Goal: Transaction & Acquisition: Purchase product/service

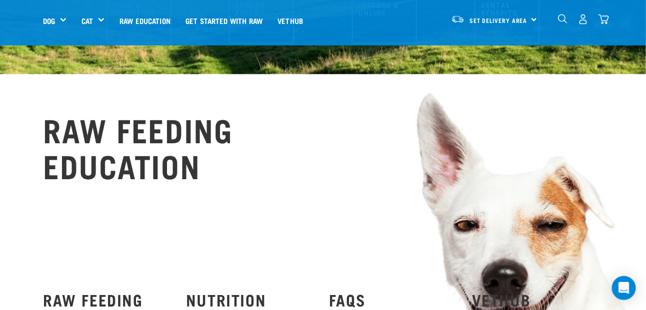
scroll to position [300, 0]
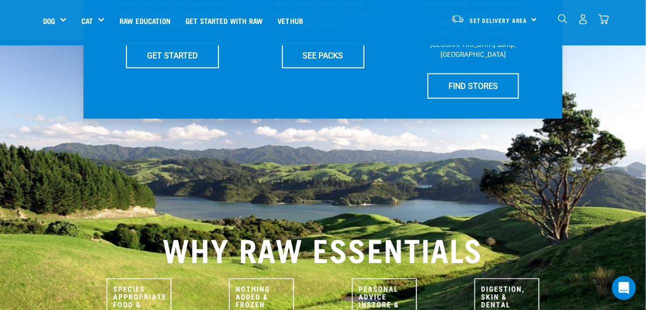
click at [608, 25] on div "26" at bounding box center [582, 19] width 51 height 22
click at [604, 19] on img "dropdown navigation" at bounding box center [603, 19] width 10 height 10
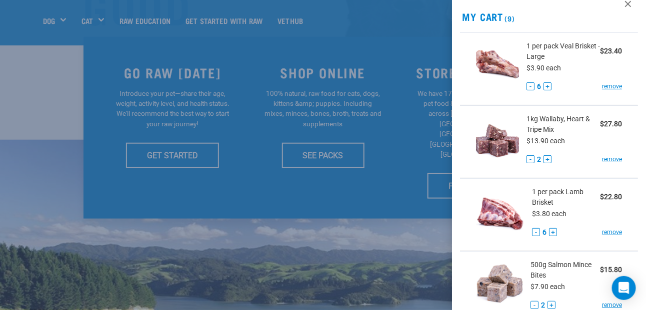
scroll to position [0, 0]
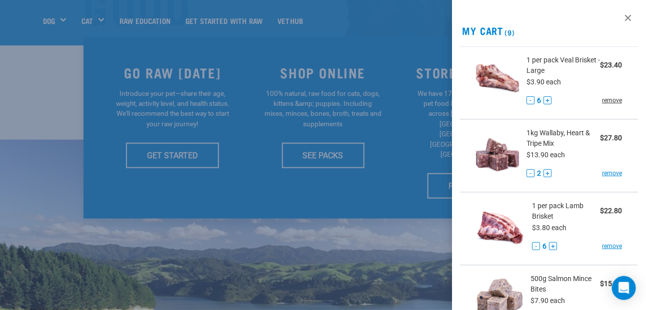
click at [609, 103] on link "remove" at bounding box center [612, 100] width 20 height 9
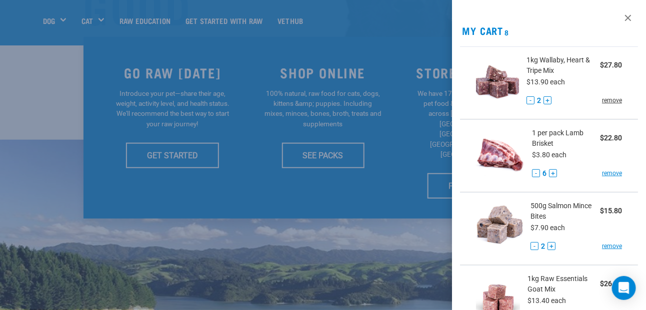
click at [604, 101] on link "remove" at bounding box center [612, 100] width 20 height 9
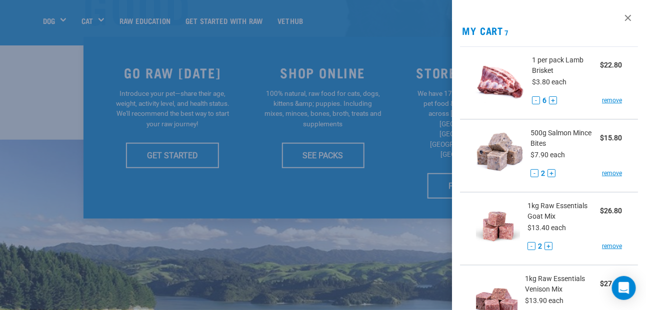
click at [604, 101] on link "remove" at bounding box center [612, 100] width 20 height 9
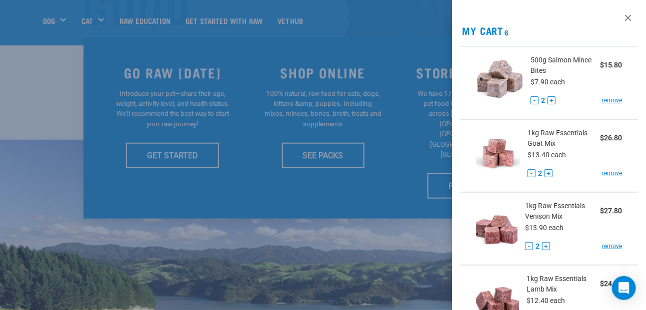
click at [604, 101] on link "remove" at bounding box center [612, 100] width 20 height 9
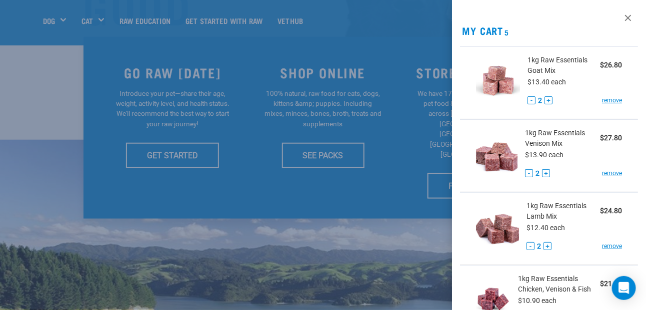
click at [604, 101] on link "remove" at bounding box center [612, 100] width 20 height 9
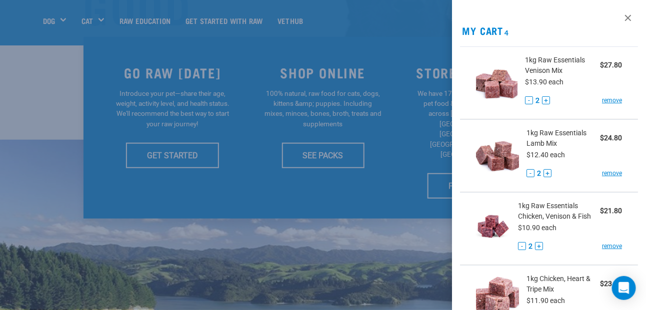
click at [604, 101] on link "remove" at bounding box center [612, 100] width 20 height 9
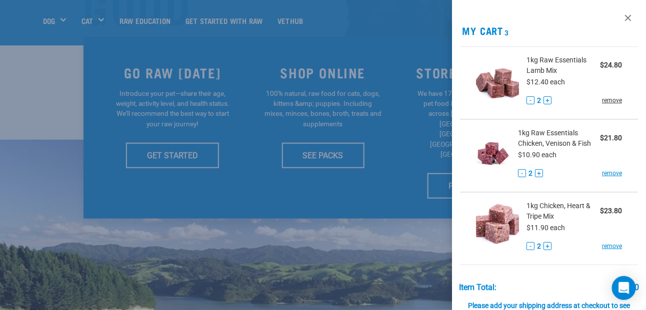
click at [604, 101] on link "remove" at bounding box center [612, 100] width 20 height 9
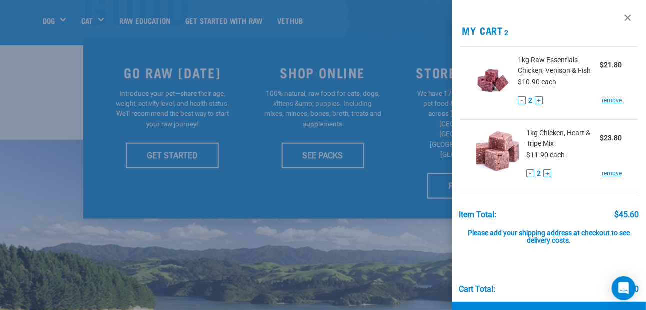
click at [604, 101] on link "remove" at bounding box center [612, 100] width 20 height 9
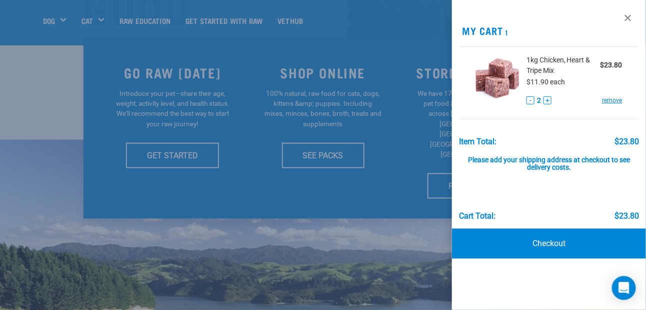
click at [604, 101] on link "remove" at bounding box center [612, 100] width 20 height 9
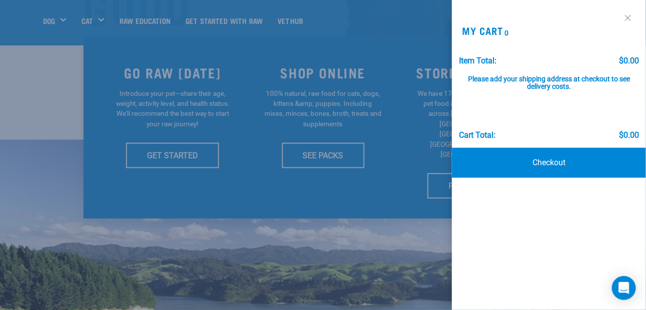
click at [627, 20] on link at bounding box center [628, 18] width 16 height 16
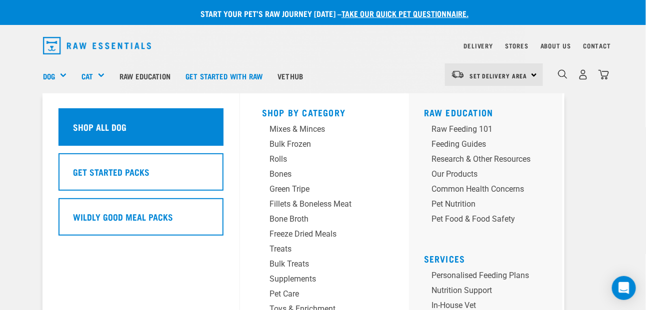
click at [89, 131] on h5 "Shop All Dog" at bounding box center [99, 126] width 53 height 13
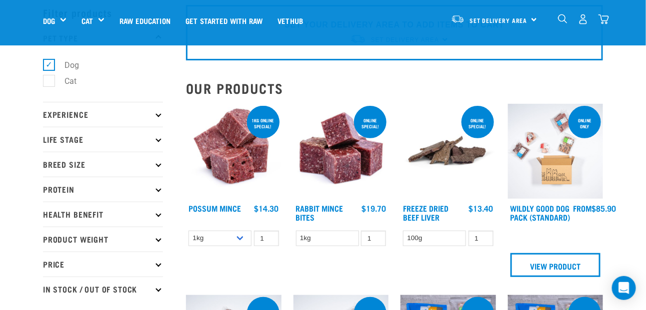
scroll to position [100, 0]
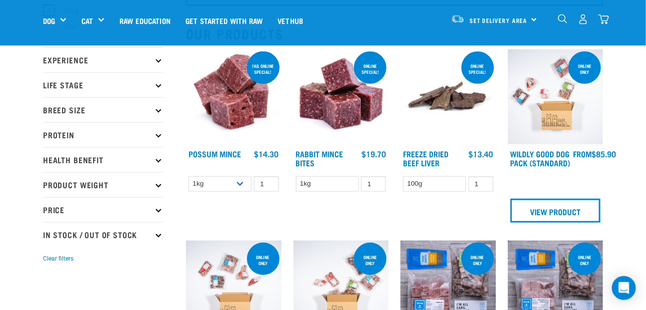
click at [78, 108] on p "Breed Size" at bounding box center [103, 109] width 120 height 25
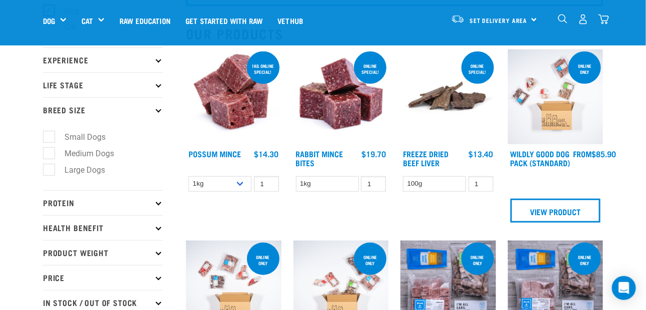
click at [50, 168] on label "Large Dogs" at bounding box center [78, 170] width 60 height 12
click at [49, 168] on input "Large Dogs" at bounding box center [46, 168] width 6 height 6
checkbox input "true"
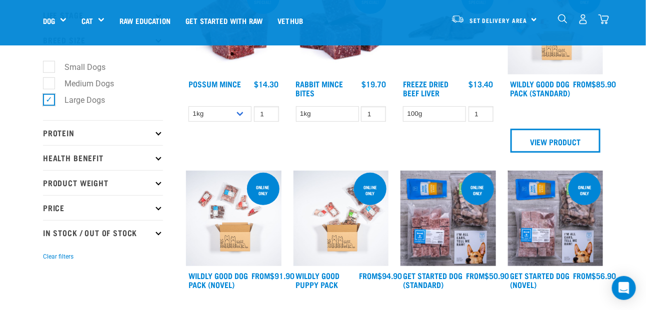
scroll to position [250, 0]
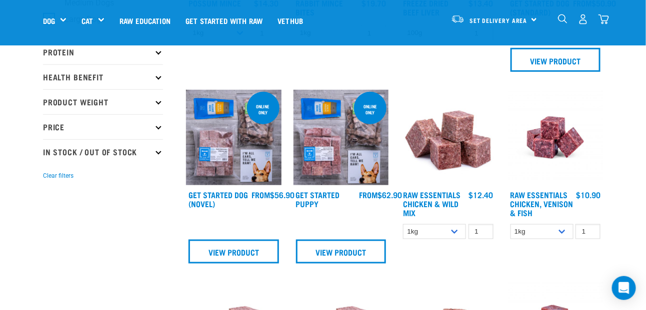
scroll to position [300, 0]
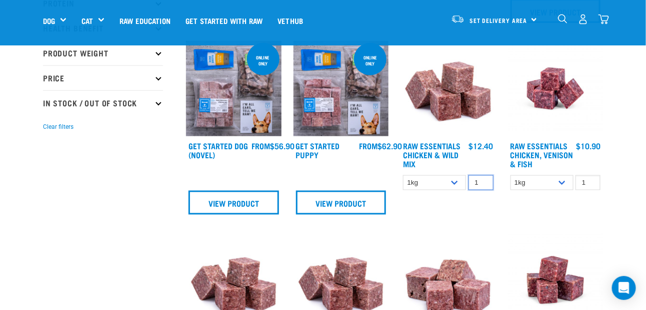
drag, startPoint x: 471, startPoint y: 183, endPoint x: 481, endPoint y: 180, distance: 10.0
click at [481, 180] on input "1" at bounding box center [480, 182] width 25 height 15
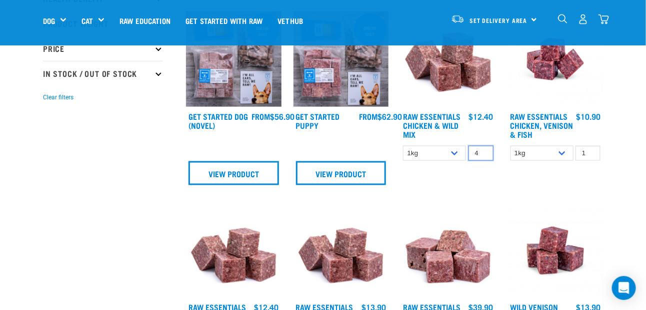
scroll to position [350, 0]
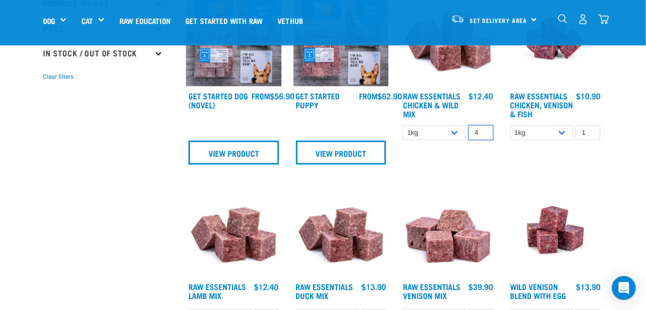
type input "4"
click at [453, 112] on h4 "Raw Essentials Chicken & Wild Mix" at bounding box center [434, 104] width 63 height 27
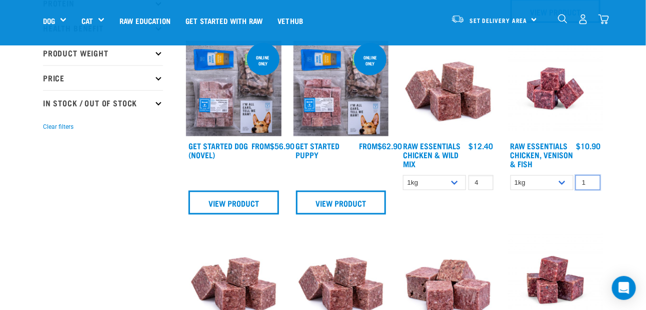
drag, startPoint x: 580, startPoint y: 182, endPoint x: 588, endPoint y: 179, distance: 7.9
click at [588, 179] on input "1" at bounding box center [587, 182] width 25 height 15
type input "2"
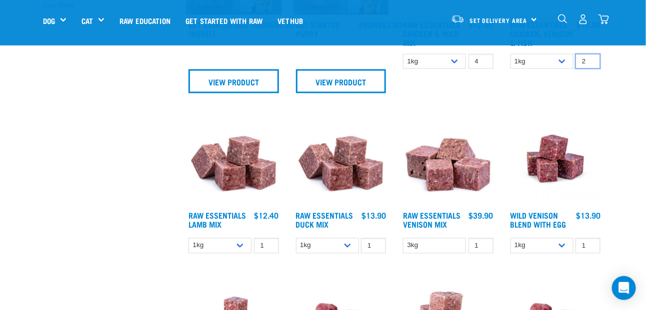
scroll to position [450, 0]
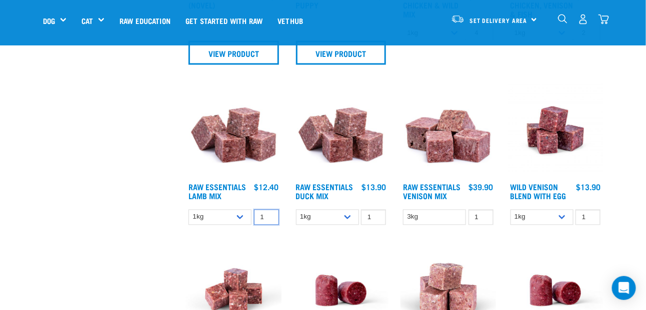
drag, startPoint x: 257, startPoint y: 217, endPoint x: 272, endPoint y: 216, distance: 15.0
click at [272, 216] on input "1" at bounding box center [266, 217] width 25 height 15
type input "2"
drag, startPoint x: 364, startPoint y: 216, endPoint x: 372, endPoint y: 215, distance: 7.5
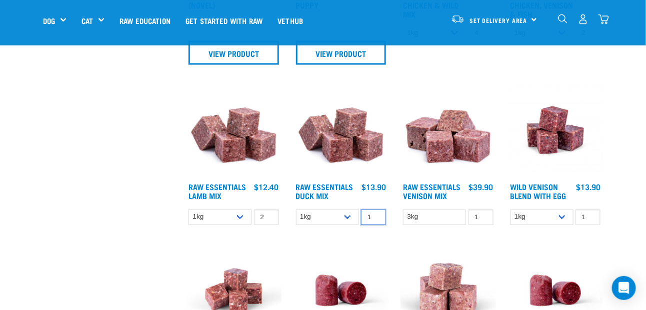
click at [372, 215] on input "1" at bounding box center [373, 217] width 25 height 15
type input "2"
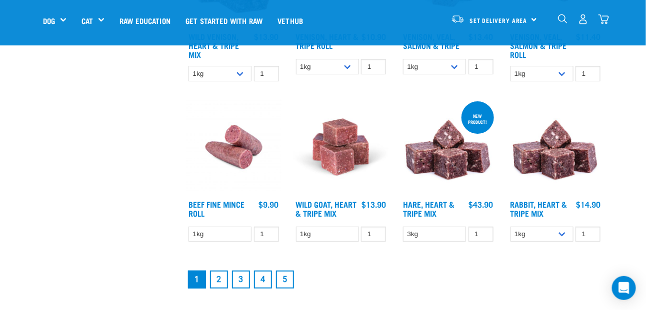
scroll to position [1399, 0]
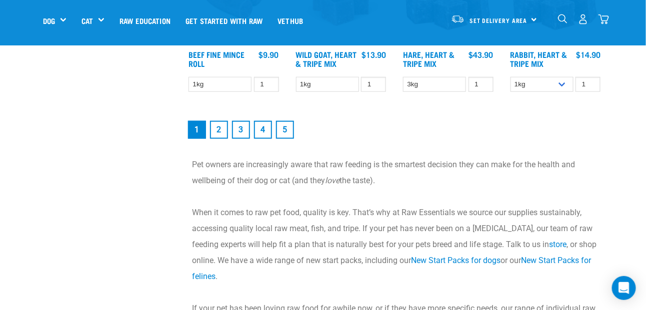
click at [223, 132] on link "2" at bounding box center [219, 130] width 18 height 18
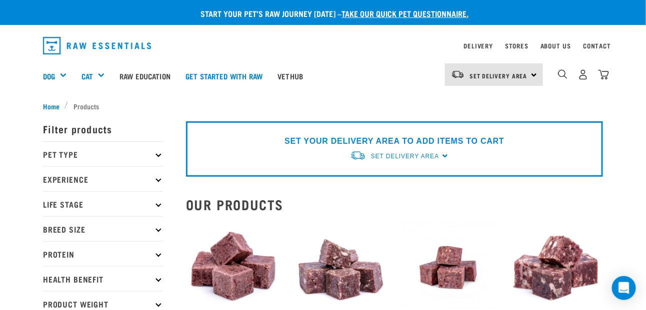
scroll to position [150, 0]
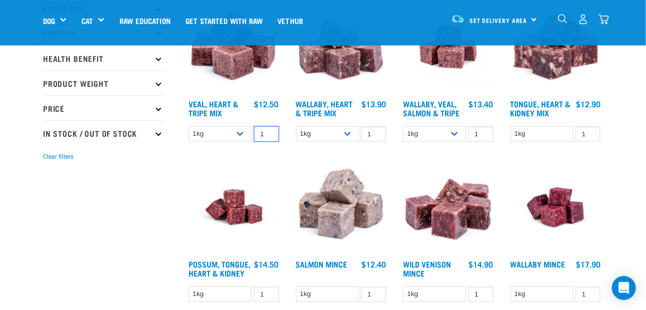
drag, startPoint x: 258, startPoint y: 133, endPoint x: 267, endPoint y: 130, distance: 9.5
click at [267, 130] on input "1" at bounding box center [266, 133] width 25 height 15
click at [364, 132] on input "1" at bounding box center [373, 133] width 25 height 15
drag, startPoint x: 364, startPoint y: 132, endPoint x: 374, endPoint y: 132, distance: 10.0
click at [374, 132] on input "1" at bounding box center [373, 133] width 25 height 15
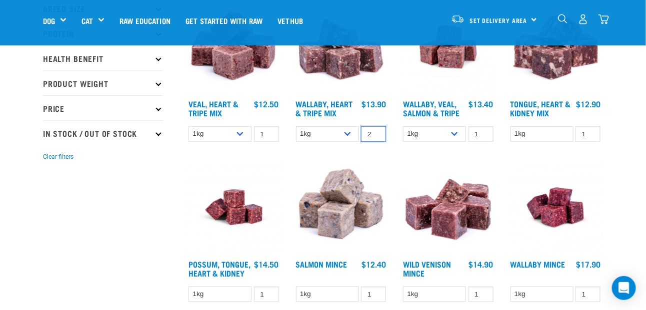
click at [385, 138] on input "2" at bounding box center [373, 133] width 25 height 15
type input "2"
click at [344, 101] on link "Wallaby, Heart & Tripe Mix" at bounding box center [324, 107] width 57 height 13
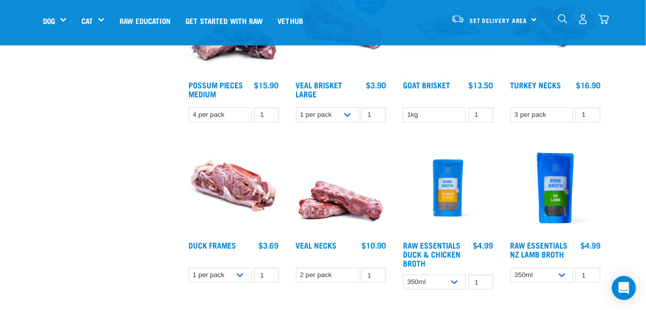
scroll to position [1249, 0]
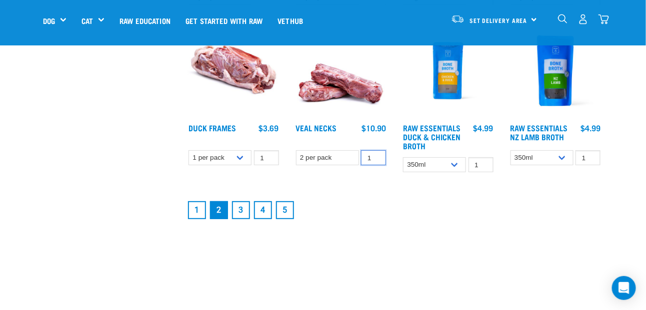
drag, startPoint x: 364, startPoint y: 162, endPoint x: 373, endPoint y: 161, distance: 9.0
click at [373, 161] on input "1" at bounding box center [373, 157] width 25 height 15
type input "10"
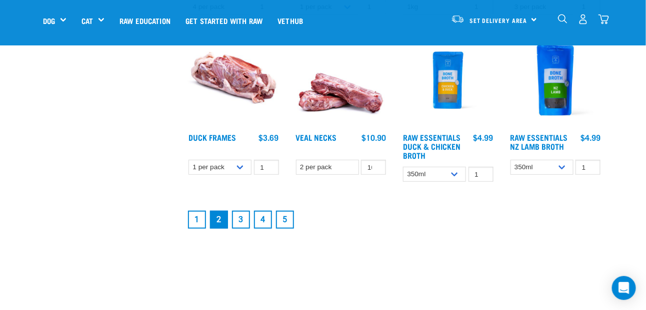
scroll to position [1349, 0]
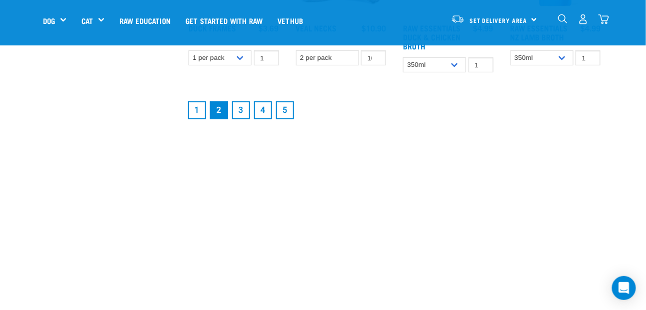
click at [191, 118] on link "1" at bounding box center [197, 110] width 18 height 18
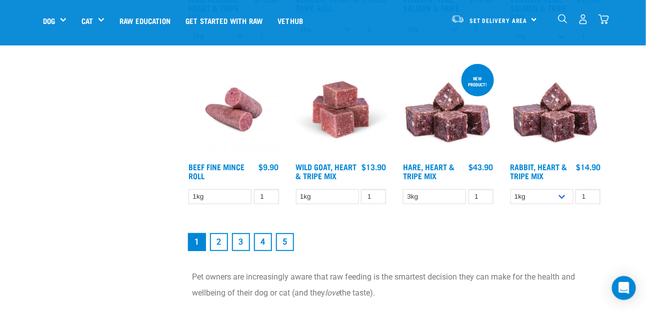
scroll to position [1299, 0]
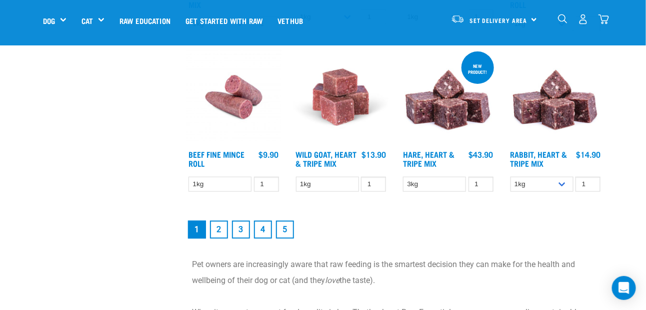
click at [215, 229] on link "2" at bounding box center [219, 230] width 18 height 18
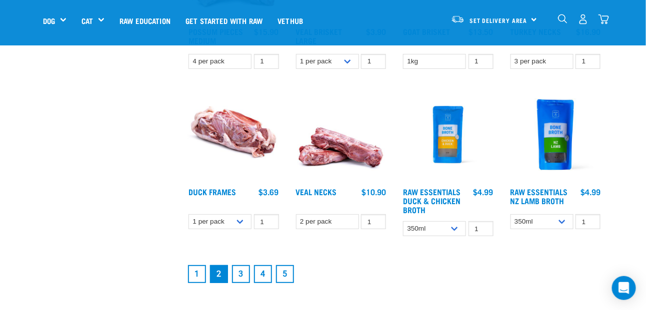
scroll to position [1299, 0]
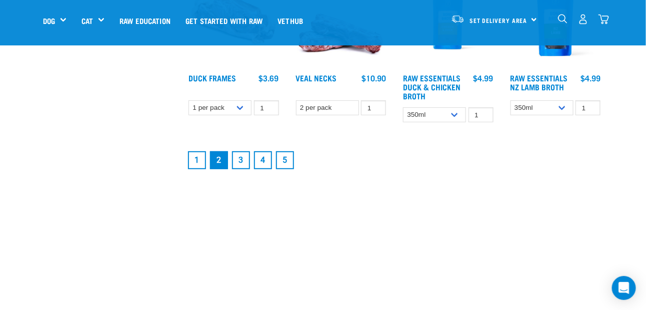
click at [240, 163] on link "3" at bounding box center [241, 160] width 18 height 18
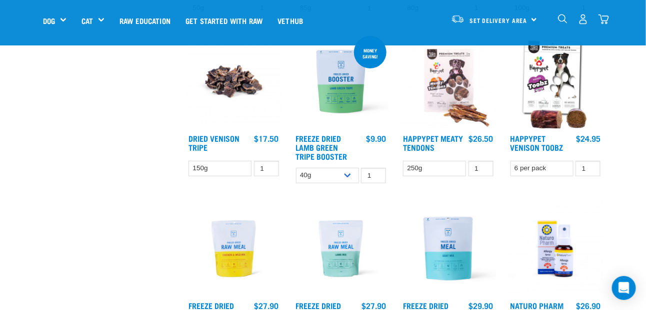
scroll to position [1299, 0]
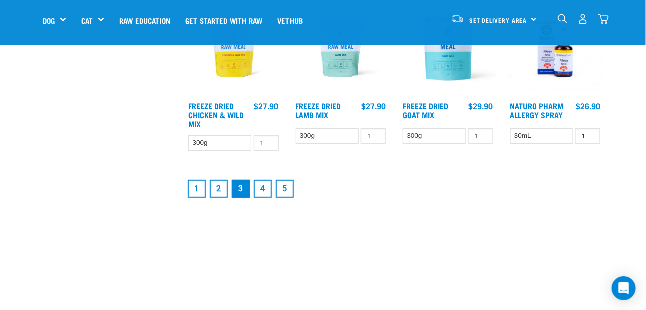
click at [264, 190] on link "4" at bounding box center [263, 189] width 18 height 18
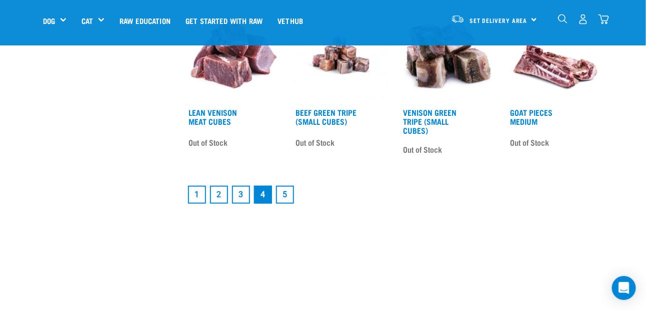
scroll to position [1399, 0]
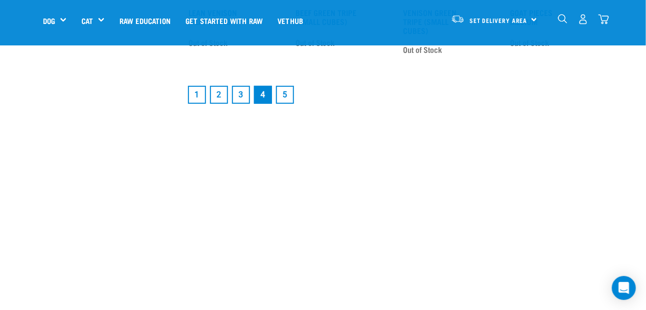
click at [285, 93] on link "5" at bounding box center [285, 95] width 18 height 18
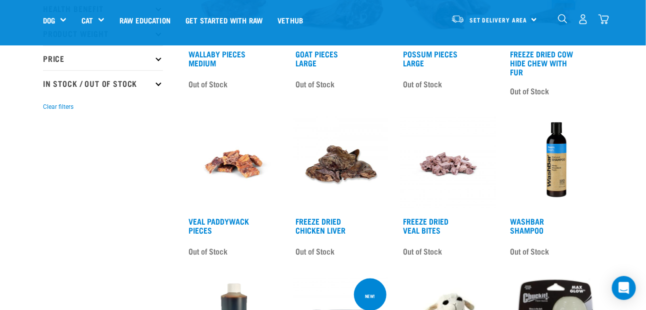
scroll to position [450, 0]
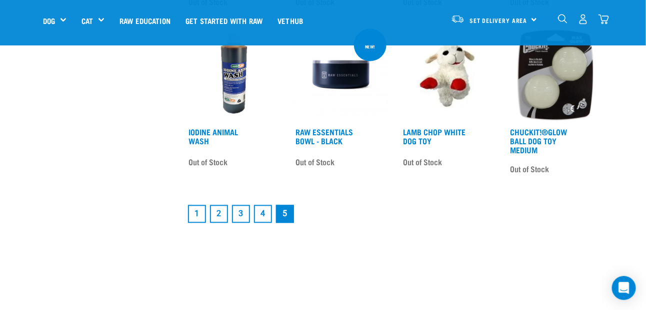
click at [199, 213] on link "1" at bounding box center [197, 214] width 18 height 18
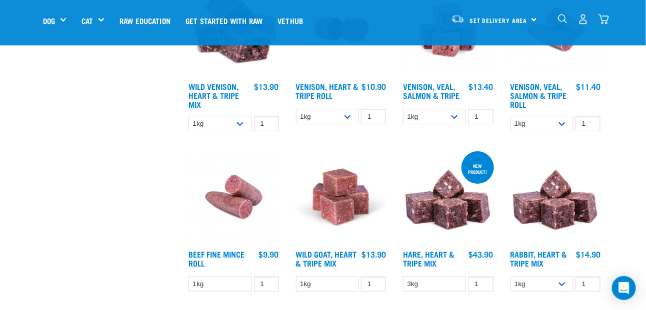
scroll to position [1299, 0]
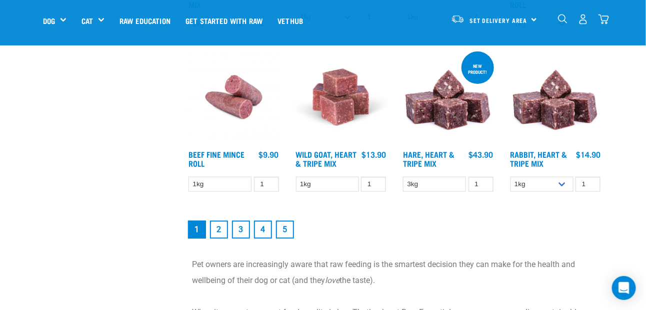
click at [220, 230] on link "2" at bounding box center [219, 230] width 18 height 18
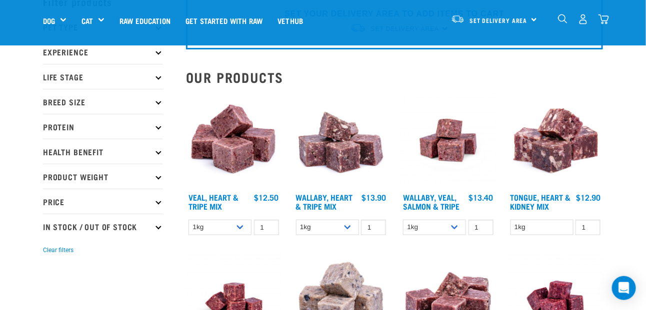
scroll to position [150, 0]
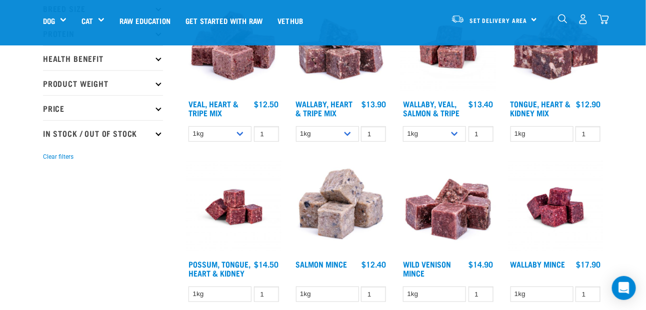
click at [155, 57] on p "Health Benefit" at bounding box center [103, 57] width 120 height 25
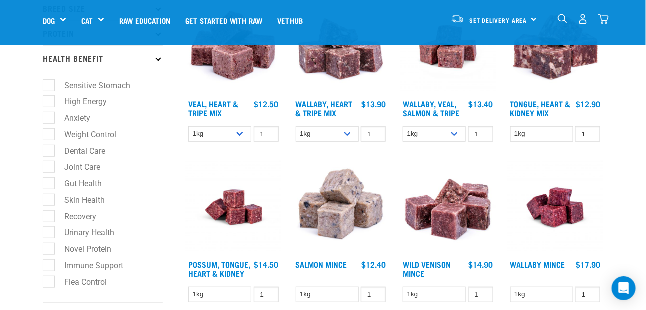
click at [53, 182] on label "Gut Health" at bounding box center [76, 183] width 57 height 12
click at [49, 182] on input "Gut Health" at bounding box center [46, 182] width 6 height 6
checkbox input "true"
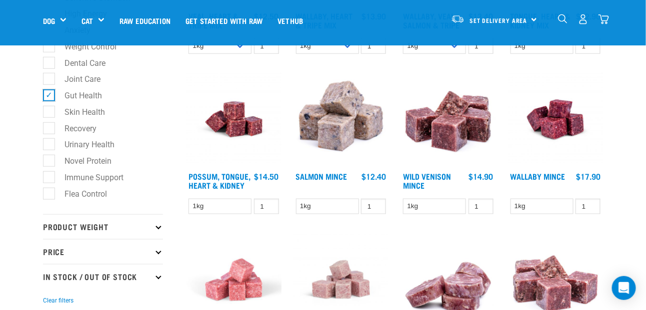
scroll to position [300, 0]
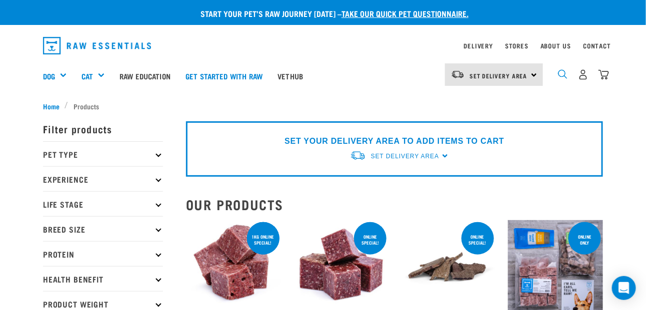
click at [565, 74] on img "dropdown navigation" at bounding box center [562, 73] width 9 height 9
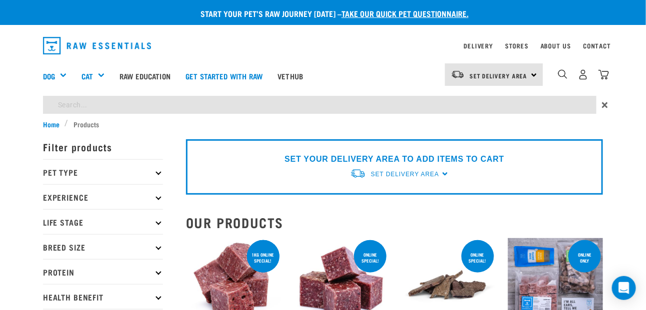
click at [76, 100] on input "search" at bounding box center [319, 105] width 553 height 18
drag, startPoint x: 120, startPoint y: 106, endPoint x: 29, endPoint y: 102, distance: 91.0
click at [29, 102] on div "supplements ×" at bounding box center [323, 107] width 646 height 23
type input "supplements"
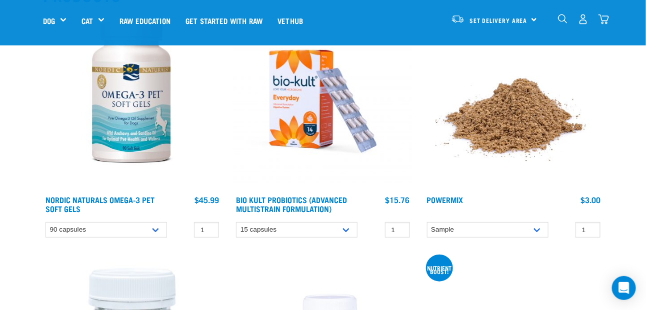
scroll to position [150, 0]
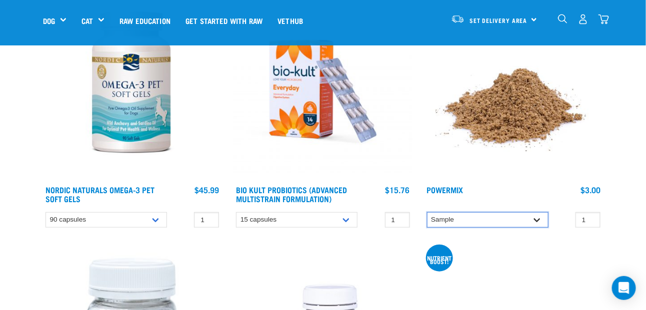
click at [540, 219] on select "Sample Small (30g) Large (60g)" at bounding box center [487, 219] width 121 height 15
select select "31234"
click at [427, 212] on select "Sample Small (30g) Large (60g)" at bounding box center [487, 219] width 121 height 15
